Goal: Task Accomplishment & Management: Complete application form

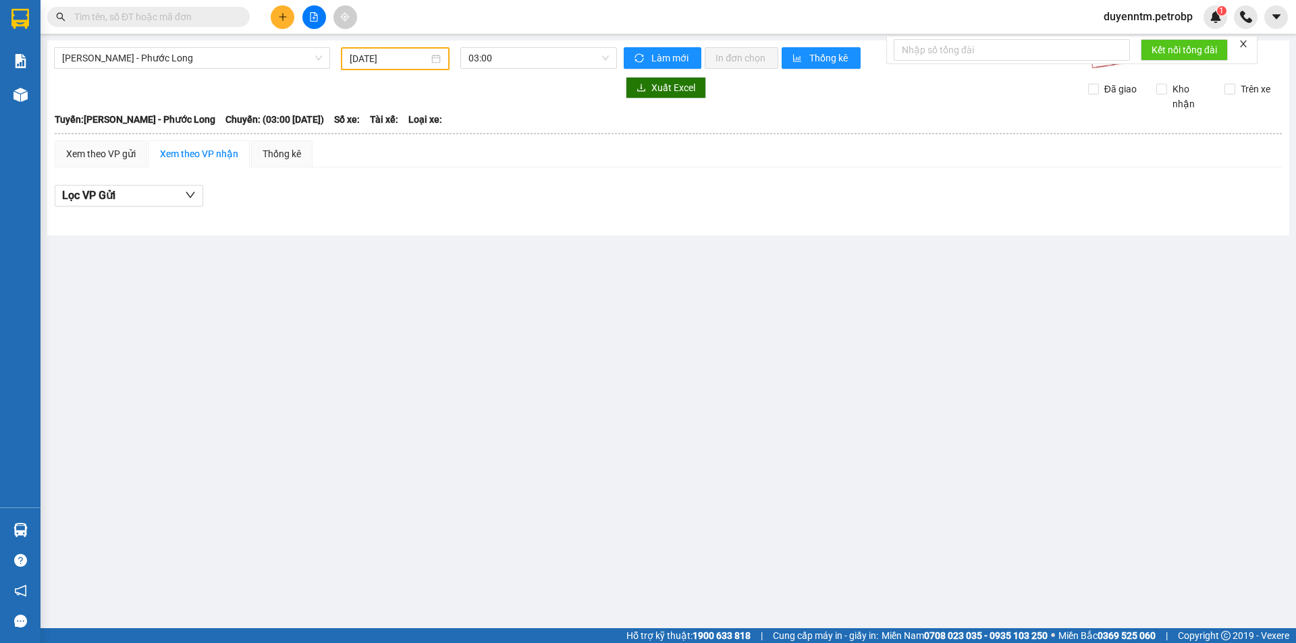
click at [362, 62] on input "[DATE]" at bounding box center [389, 58] width 79 height 15
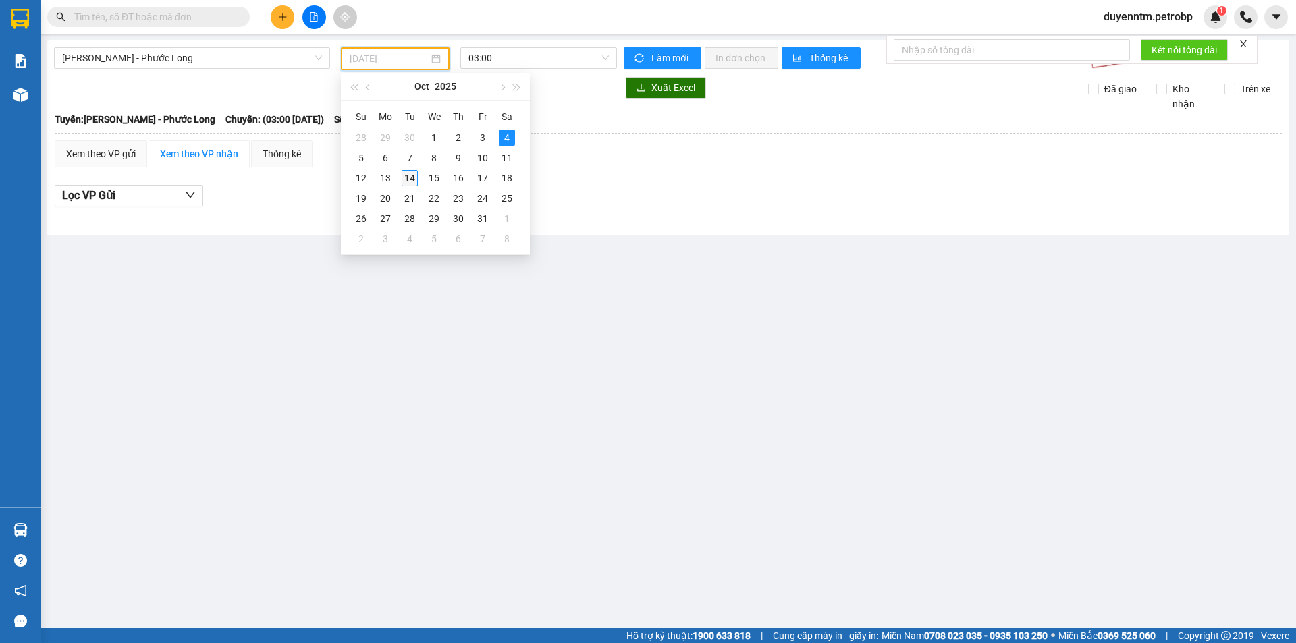
click at [409, 176] on div "14" at bounding box center [410, 178] width 16 height 16
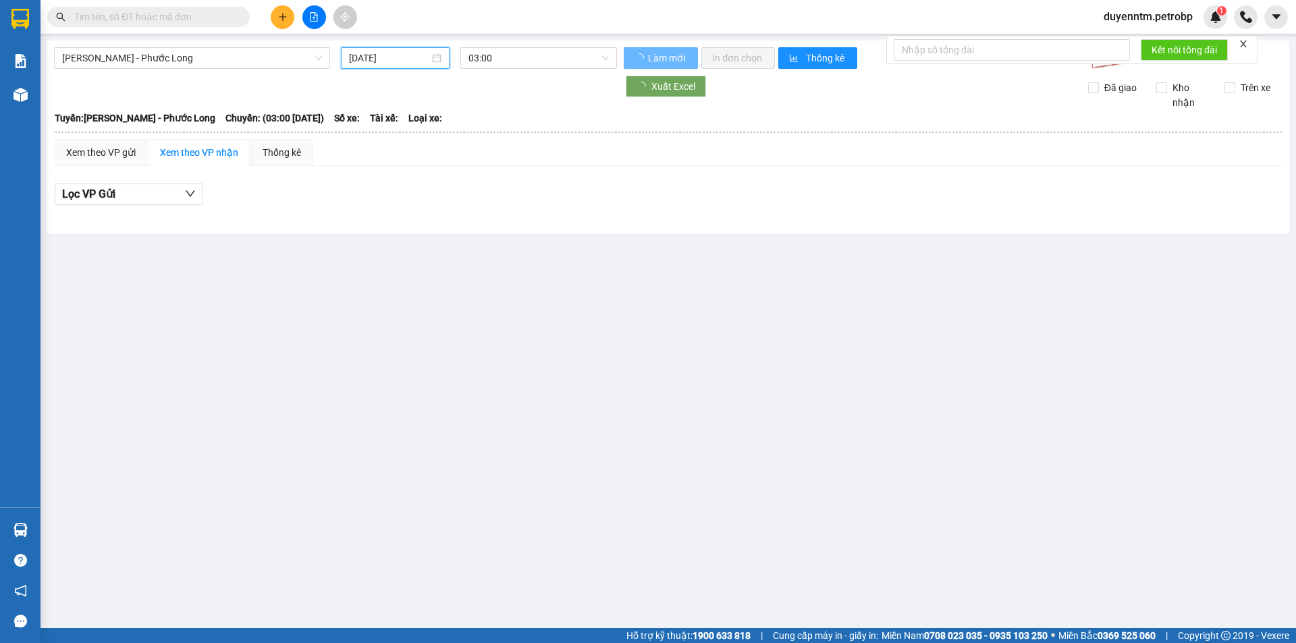
click at [365, 56] on input "[DATE]" at bounding box center [389, 58] width 80 height 15
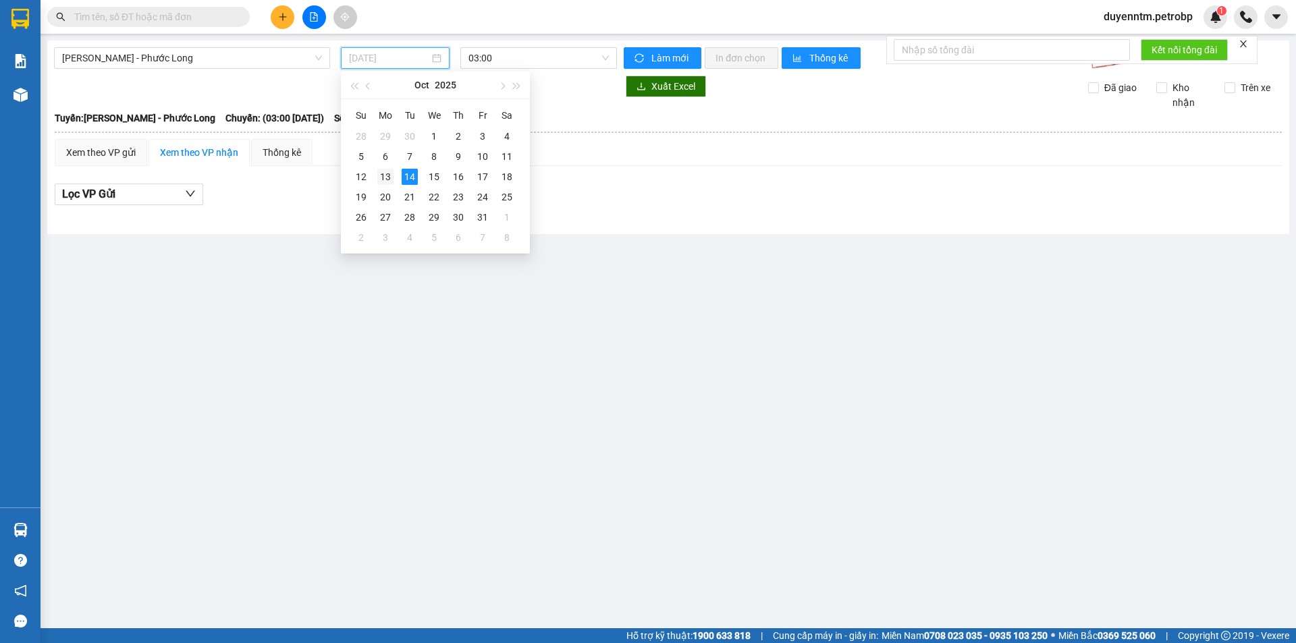
click at [393, 171] on div "13" at bounding box center [385, 177] width 16 height 16
type input "[DATE]"
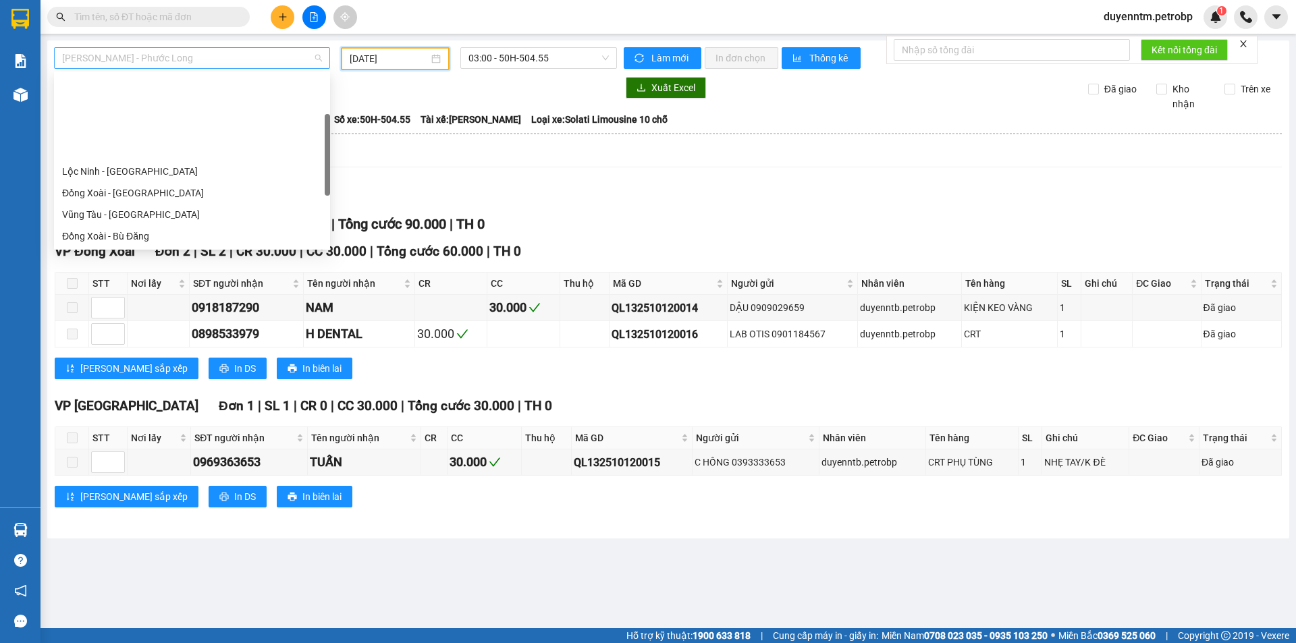
click at [279, 52] on span "[PERSON_NAME] - Phước Long" at bounding box center [192, 58] width 260 height 20
click at [119, 169] on div "Lộc Ninh - [GEOGRAPHIC_DATA]" at bounding box center [192, 171] width 260 height 15
type input "[DATE]"
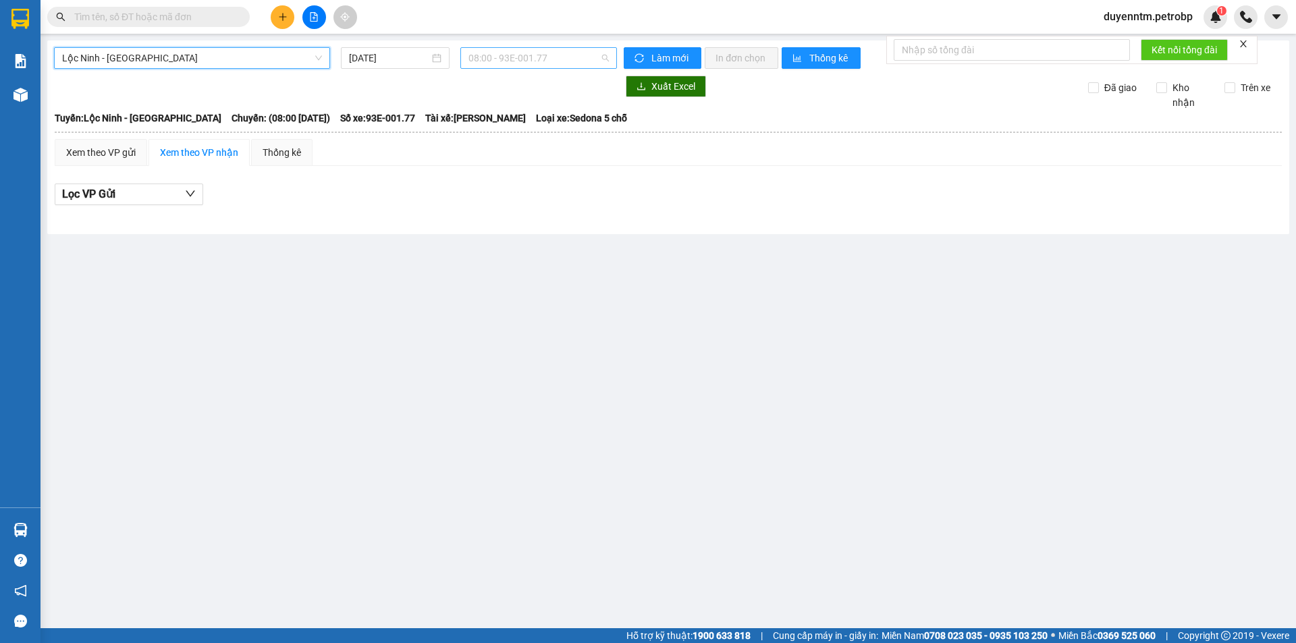
click at [568, 65] on span "08:00 - 93E-001.77" at bounding box center [538, 58] width 140 height 20
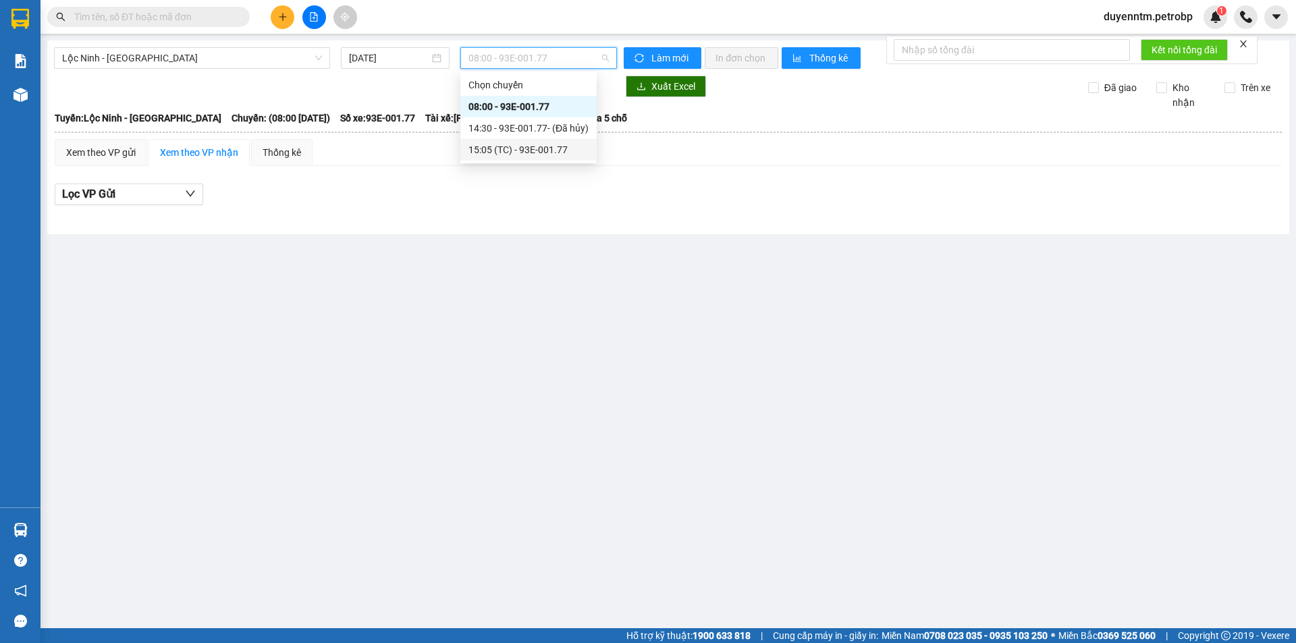
click at [522, 148] on div "15:05 (TC) - 93E-001.77" at bounding box center [528, 149] width 120 height 15
click at [159, 64] on span "Lộc Ninh - [GEOGRAPHIC_DATA]" at bounding box center [192, 58] width 260 height 20
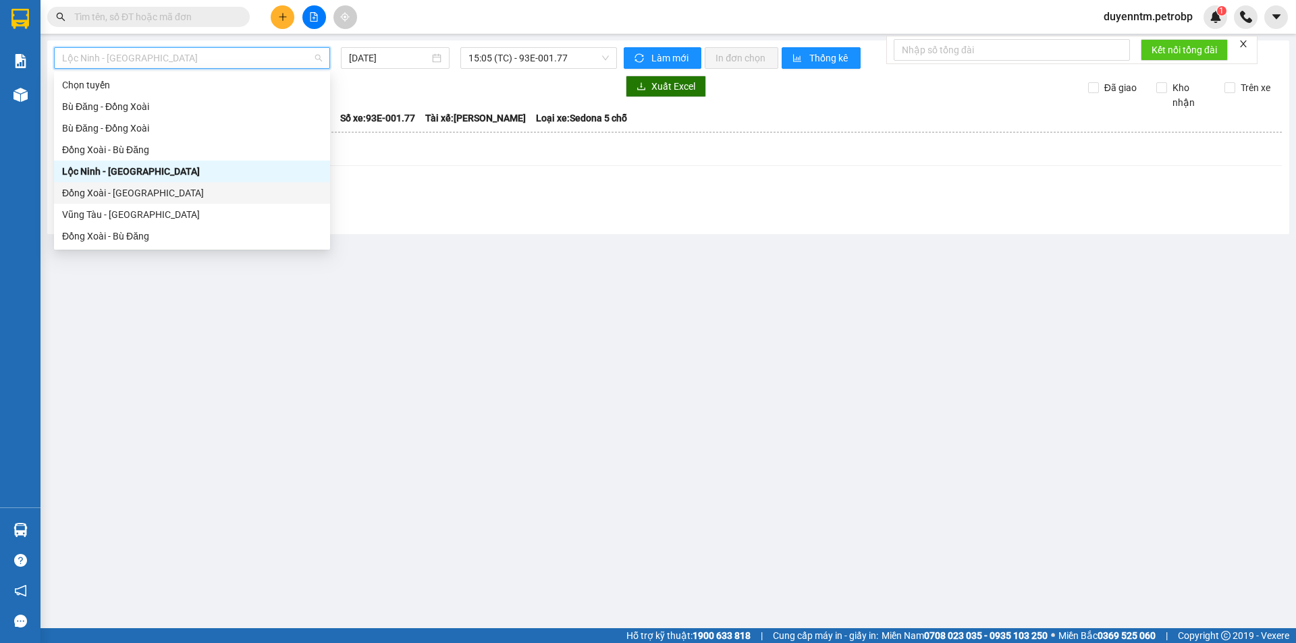
click at [124, 190] on div "Đồng Xoài - [GEOGRAPHIC_DATA]" at bounding box center [192, 193] width 260 height 15
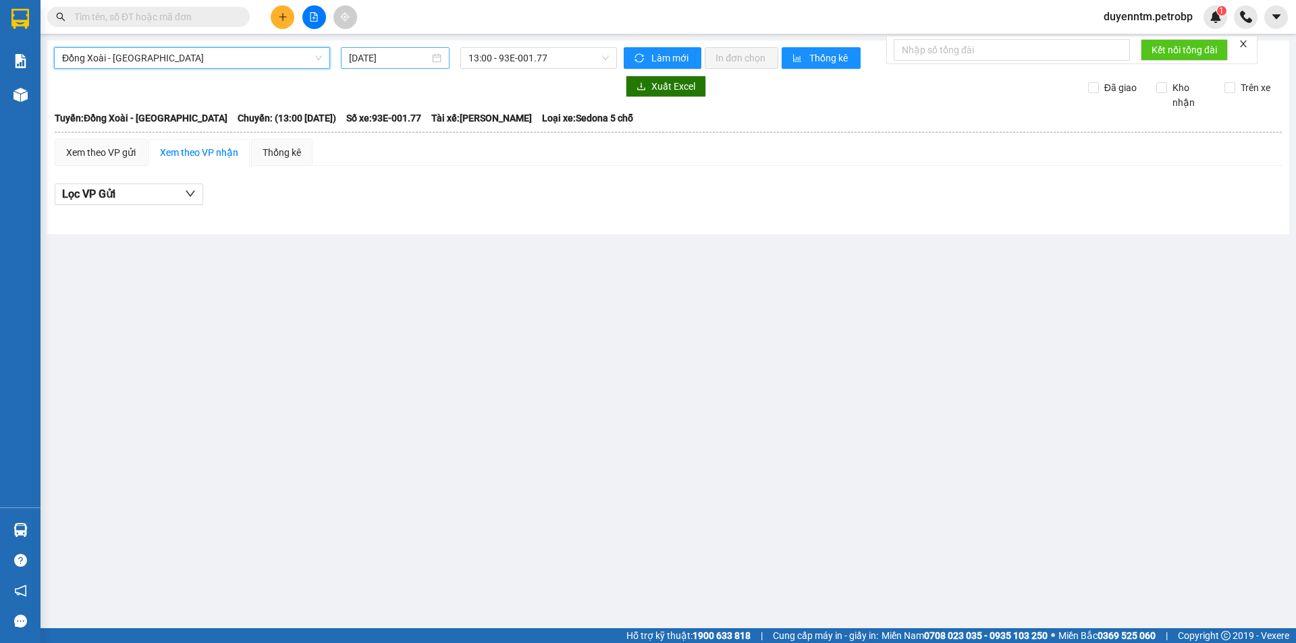
click at [362, 57] on input "[DATE]" at bounding box center [389, 58] width 80 height 15
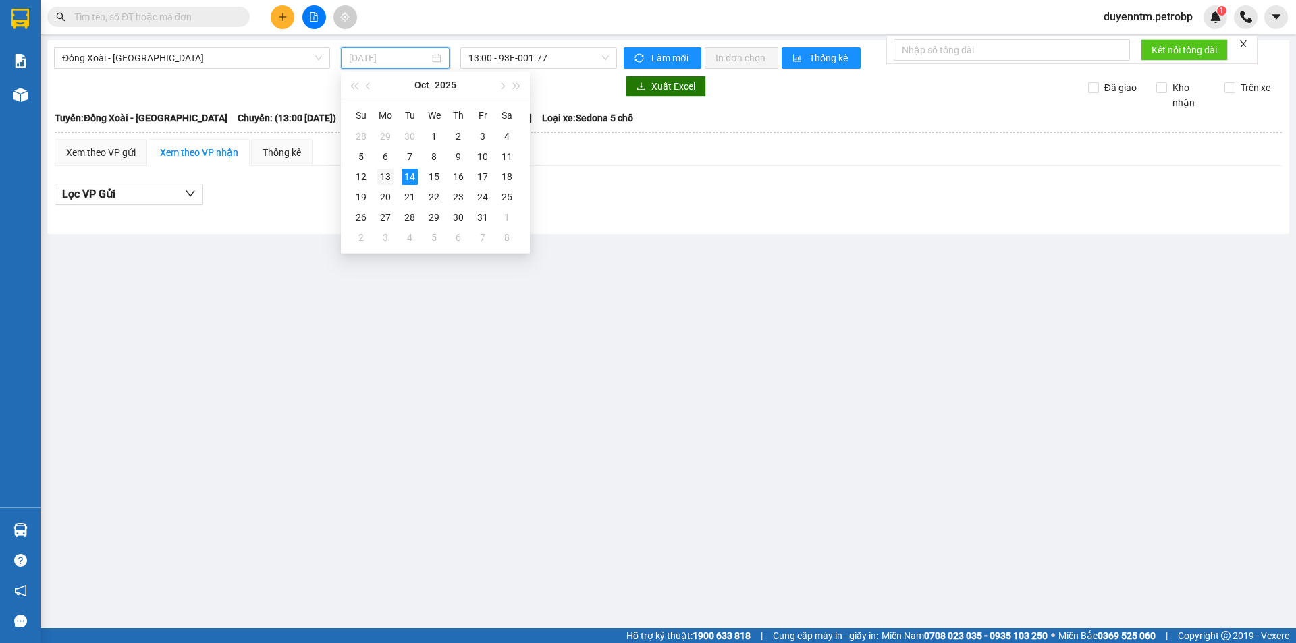
click at [395, 176] on td "13" at bounding box center [385, 177] width 24 height 20
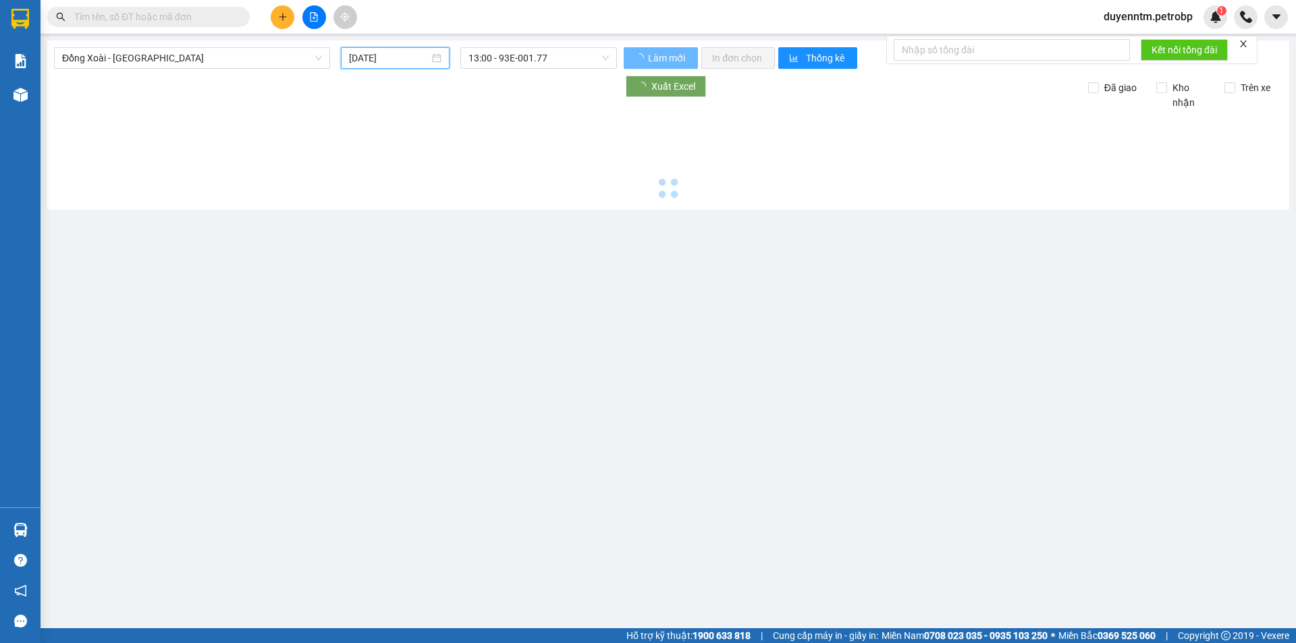
type input "[DATE]"
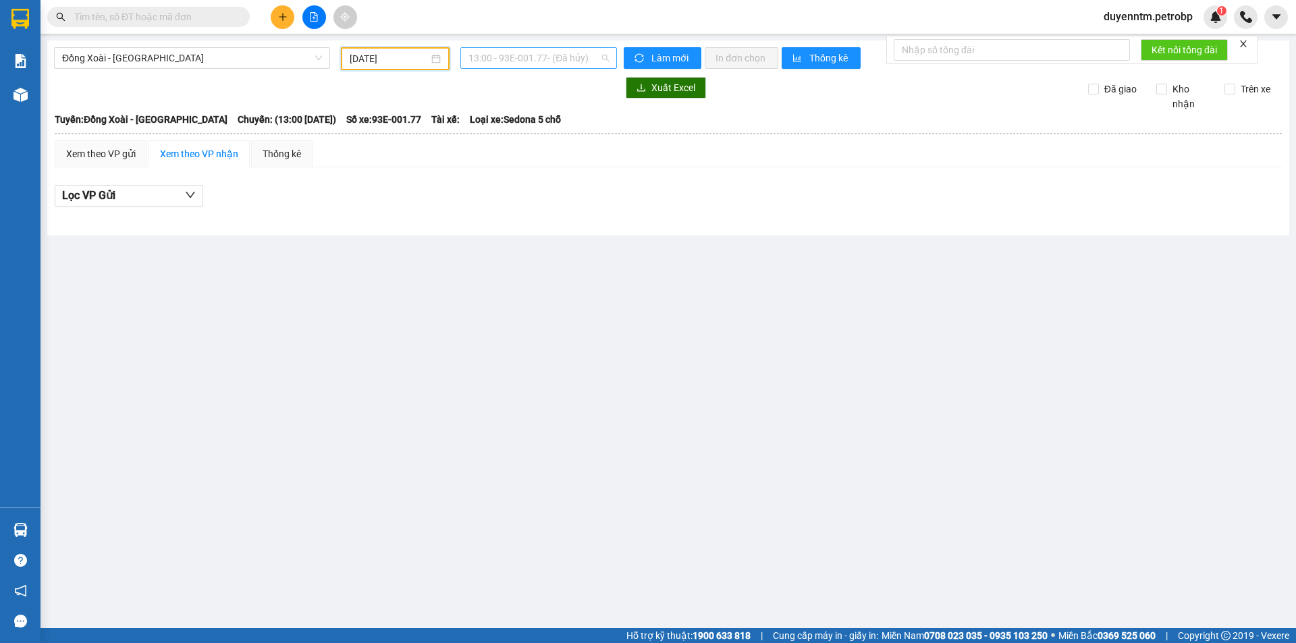
click at [491, 51] on span "13:00 - 93E-001.77 - (Đã hủy)" at bounding box center [538, 58] width 140 height 20
click at [525, 129] on div "18:30 - 93E-001.77" at bounding box center [529, 128] width 123 height 15
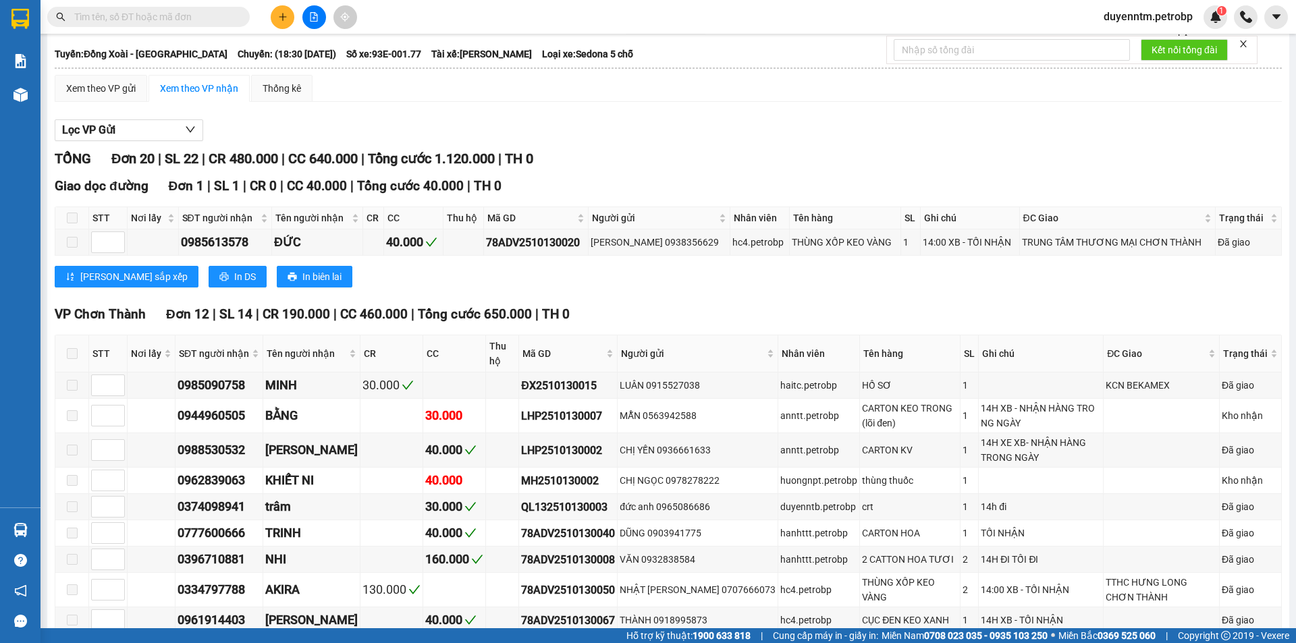
scroll to position [605, 0]
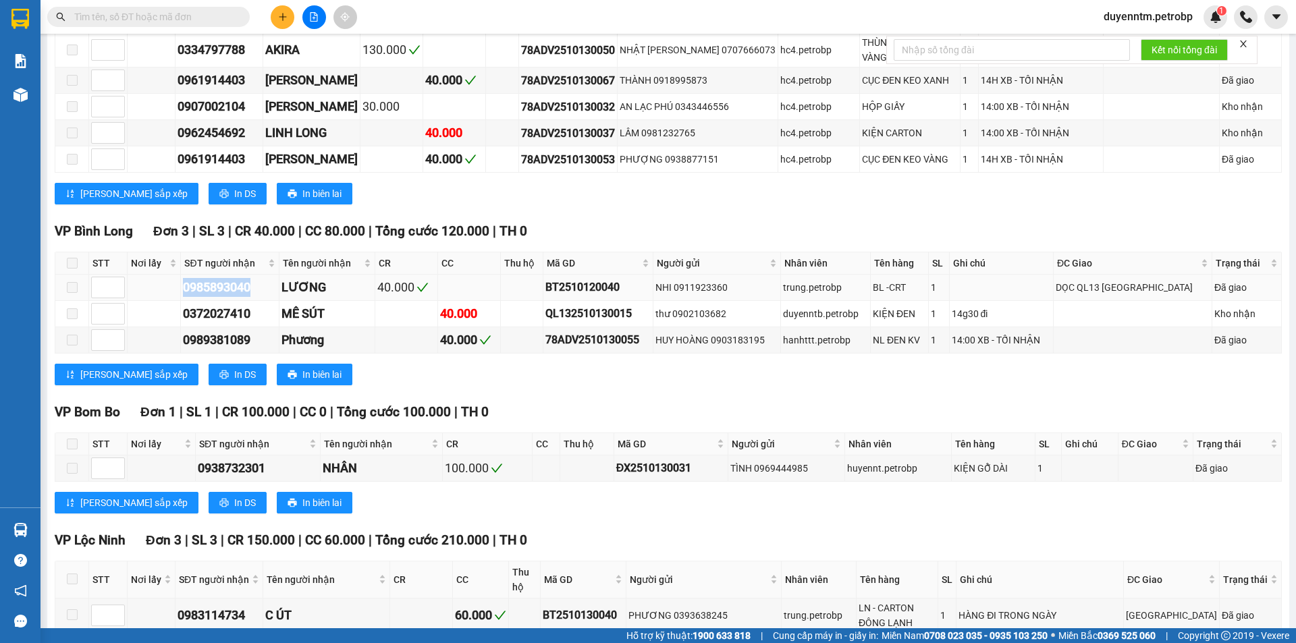
drag, startPoint x: 263, startPoint y: 286, endPoint x: 164, endPoint y: 288, distance: 98.5
click at [164, 288] on tr "0985893040 LƯƠNG 40.000 BT2510120040 NHI 0911923360 trung.petrobp BL -CRT 1 DỌC…" at bounding box center [668, 288] width 1226 height 26
copy div "0985893040"
click at [143, 19] on input "text" at bounding box center [153, 16] width 159 height 15
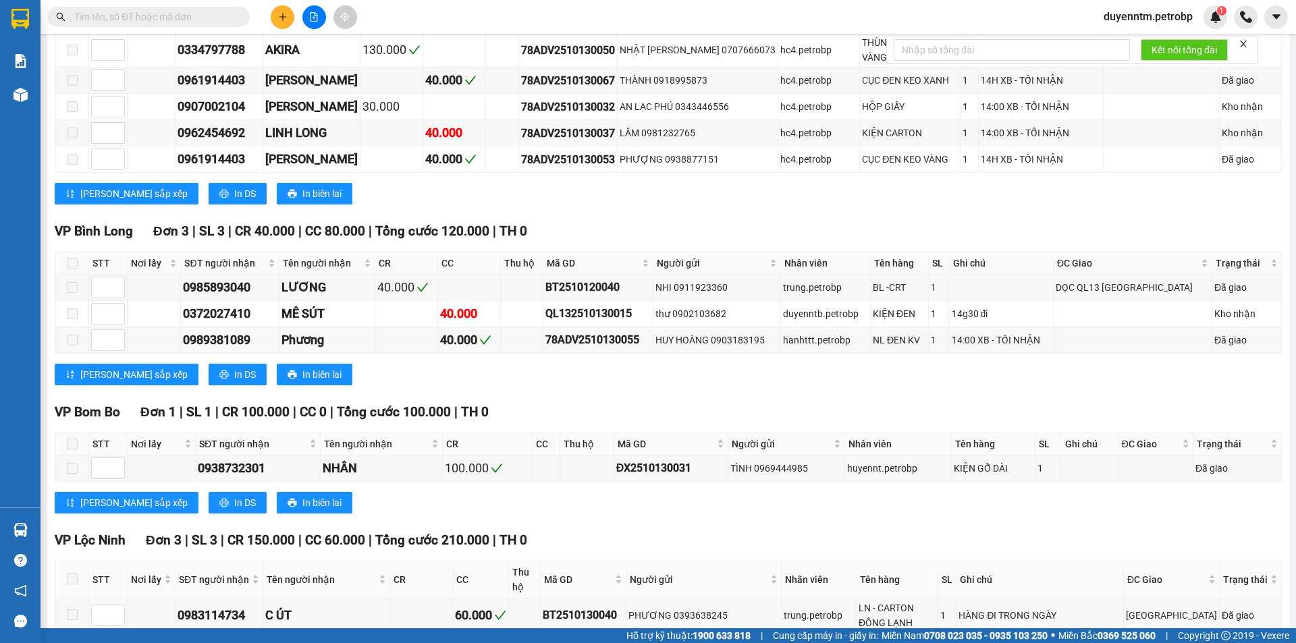
paste input "0985893040"
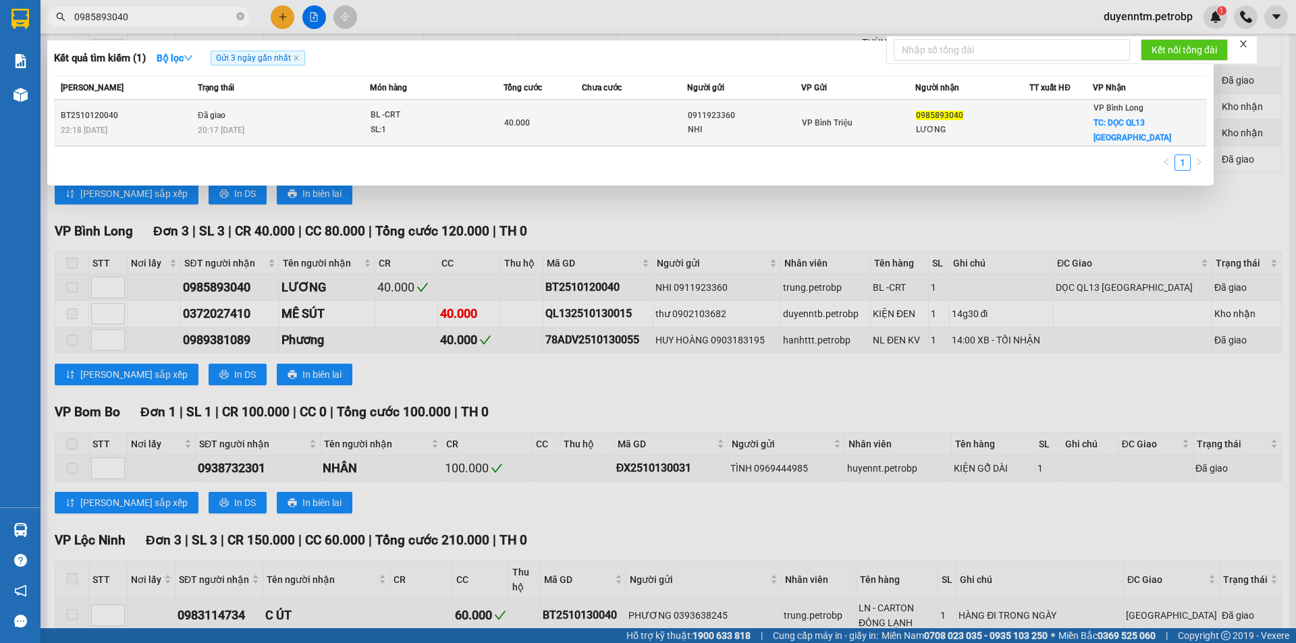
type input "0985893040"
click at [219, 124] on span "20:17 [DATE]" at bounding box center [221, 129] width 47 height 11
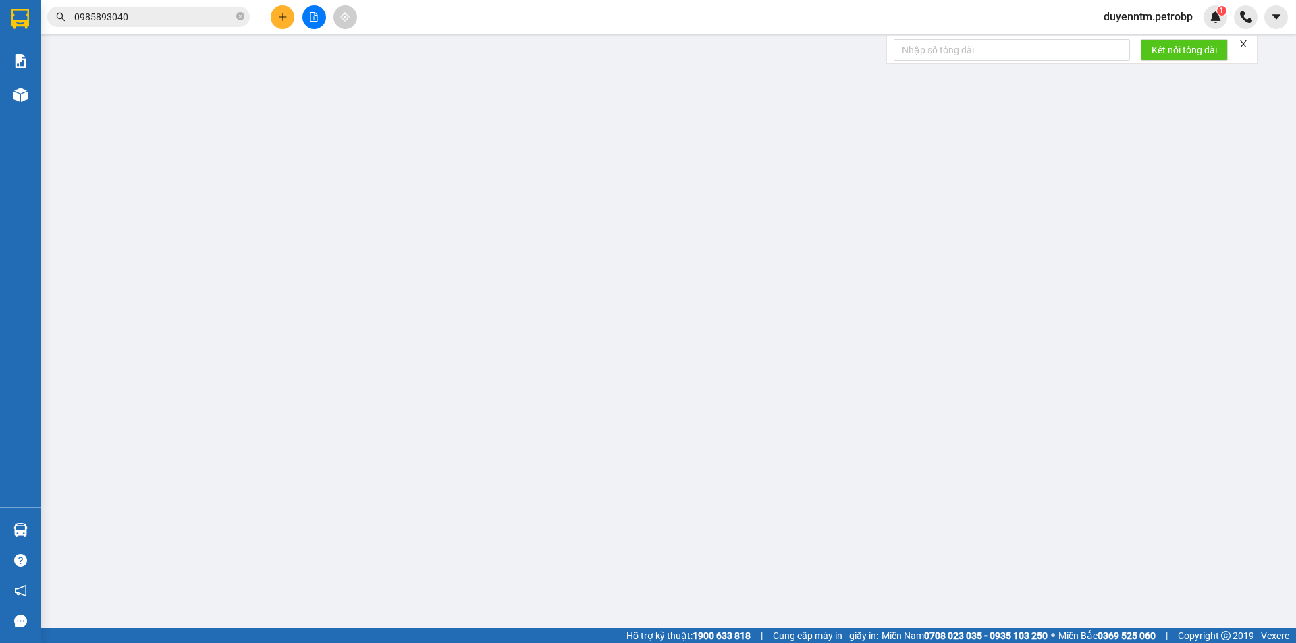
type input "0911923360"
type input "NHI"
type input "0985893040"
type input "LƯƠNG"
checkbox input "true"
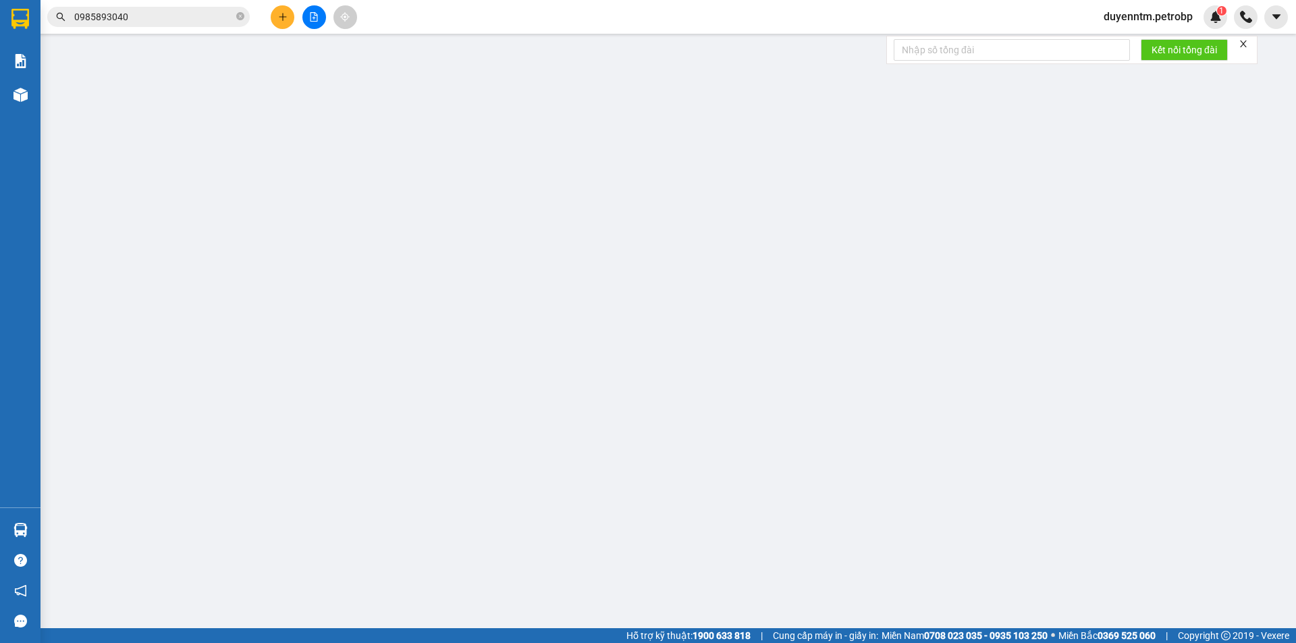
type input "DỌC QL13 [GEOGRAPHIC_DATA]"
type input "40.000"
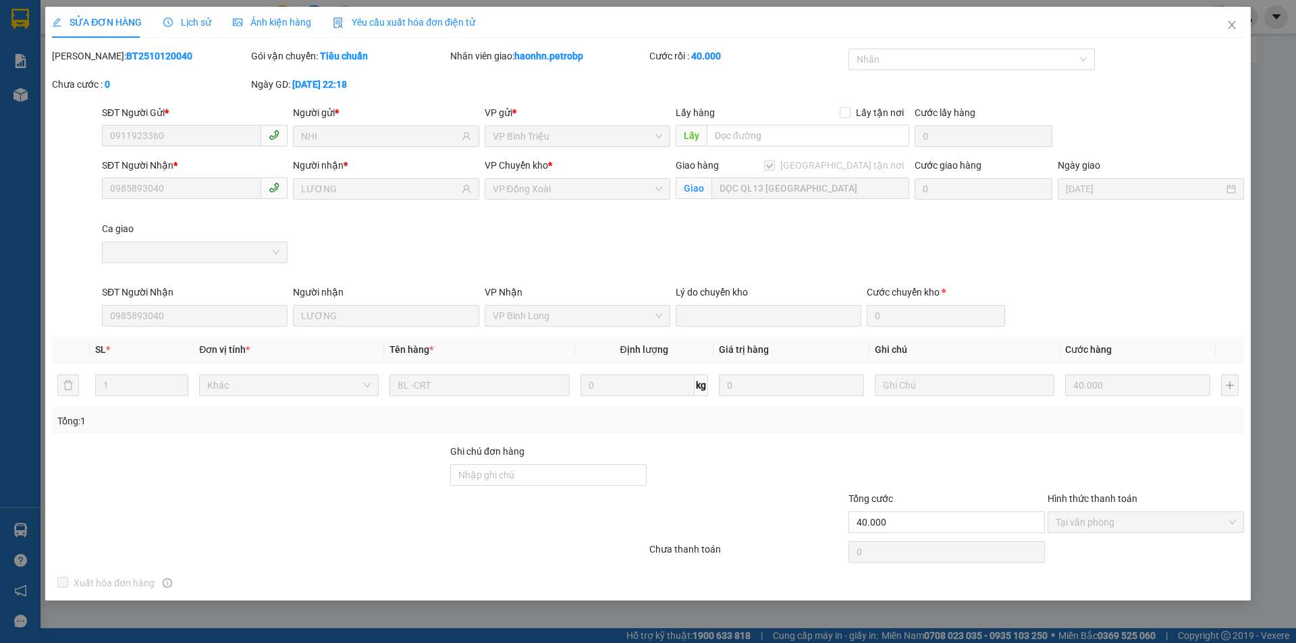
click at [202, 23] on span "Lịch sử" at bounding box center [187, 22] width 48 height 11
